Goal: Book appointment/travel/reservation

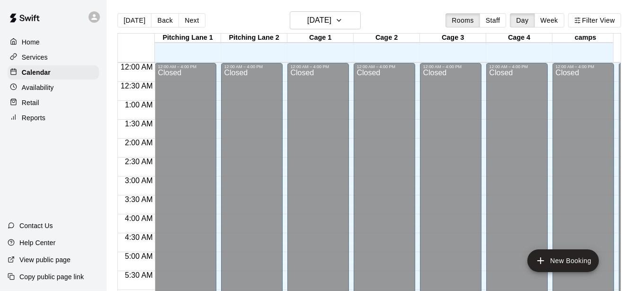
scroll to position [600, 0]
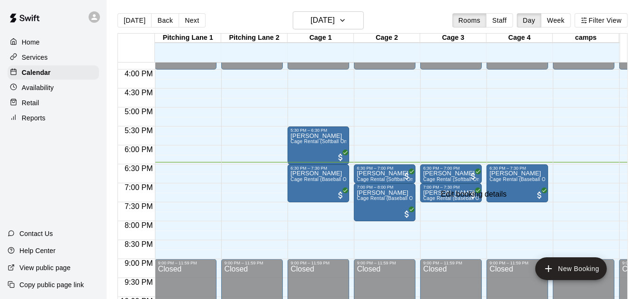
click at [467, 198] on div "Edit booking details" at bounding box center [474, 194] width 66 height 9
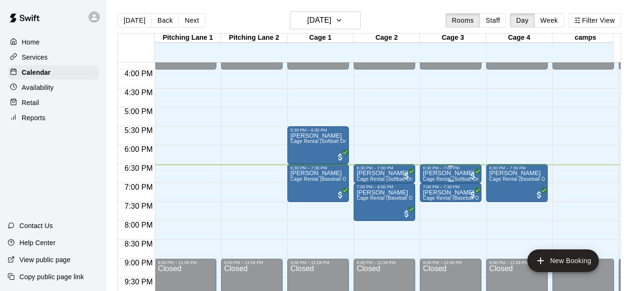
click at [447, 173] on p "[PERSON_NAME]" at bounding box center [451, 173] width 56 height 0
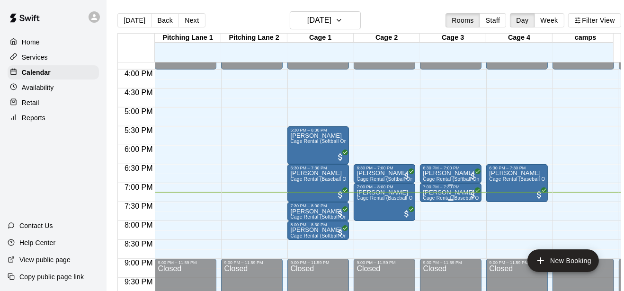
click at [430, 193] on p "[PERSON_NAME]" at bounding box center [451, 193] width 56 height 0
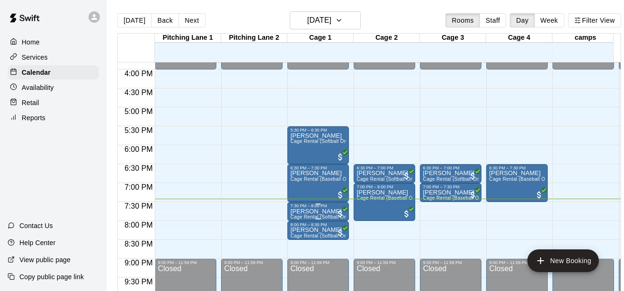
click at [298, 207] on div "7:30 PM – 8:00 PM" at bounding box center [318, 206] width 56 height 5
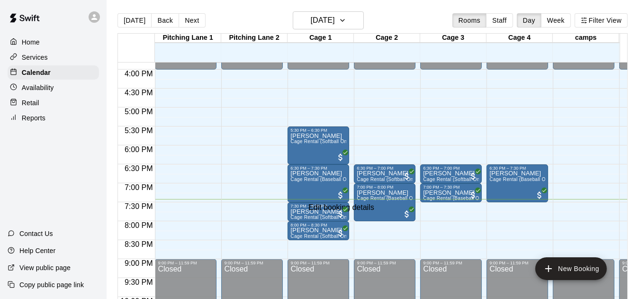
type input "**********"
